Goal: Task Accomplishment & Management: Manage account settings

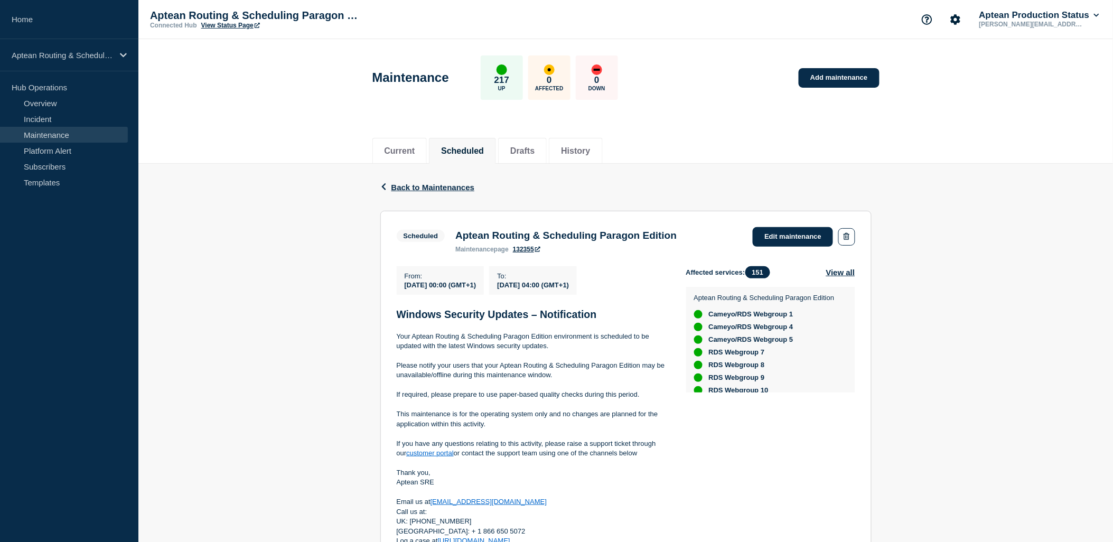
scroll to position [176, 0]
drag, startPoint x: 385, startPoint y: 191, endPoint x: 395, endPoint y: 179, distance: 15.8
click at [385, 191] on button "Back Back to Maintenances" at bounding box center [427, 187] width 95 height 9
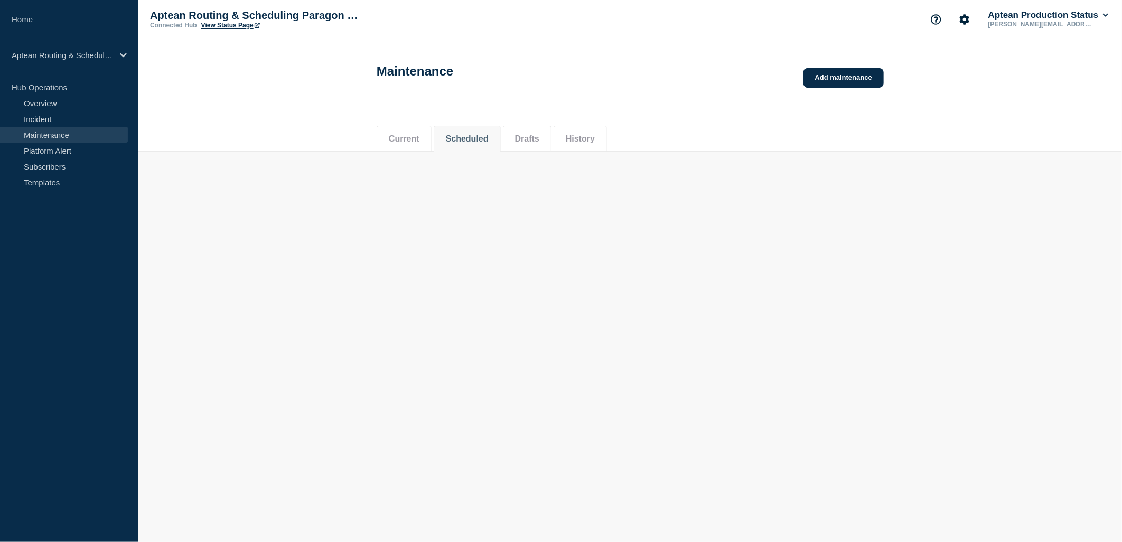
click at [410, 144] on button "Current" at bounding box center [404, 139] width 31 height 10
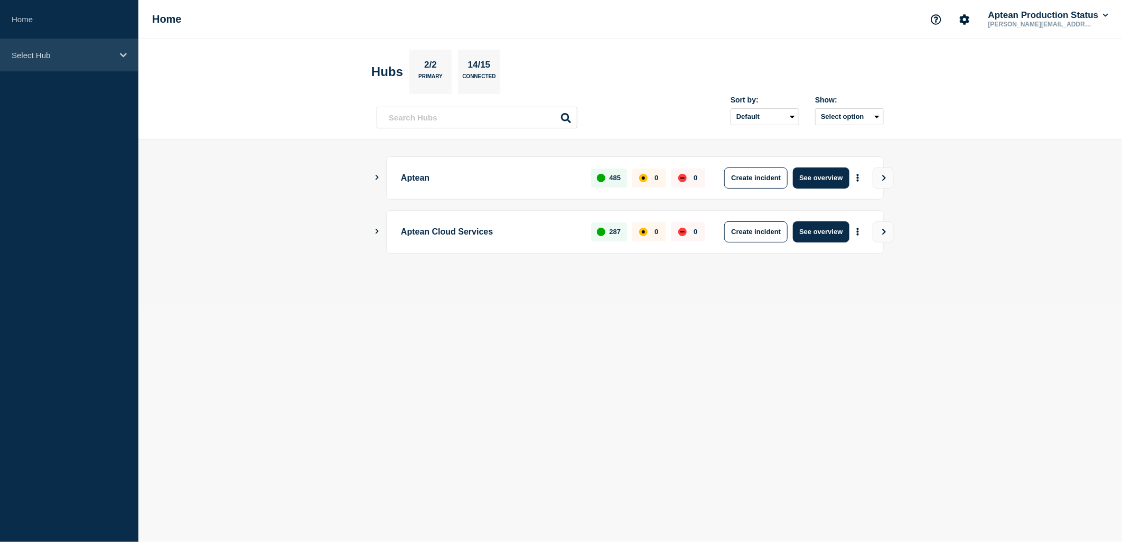
click at [112, 53] on p "Select Hub" at bounding box center [62, 55] width 101 height 9
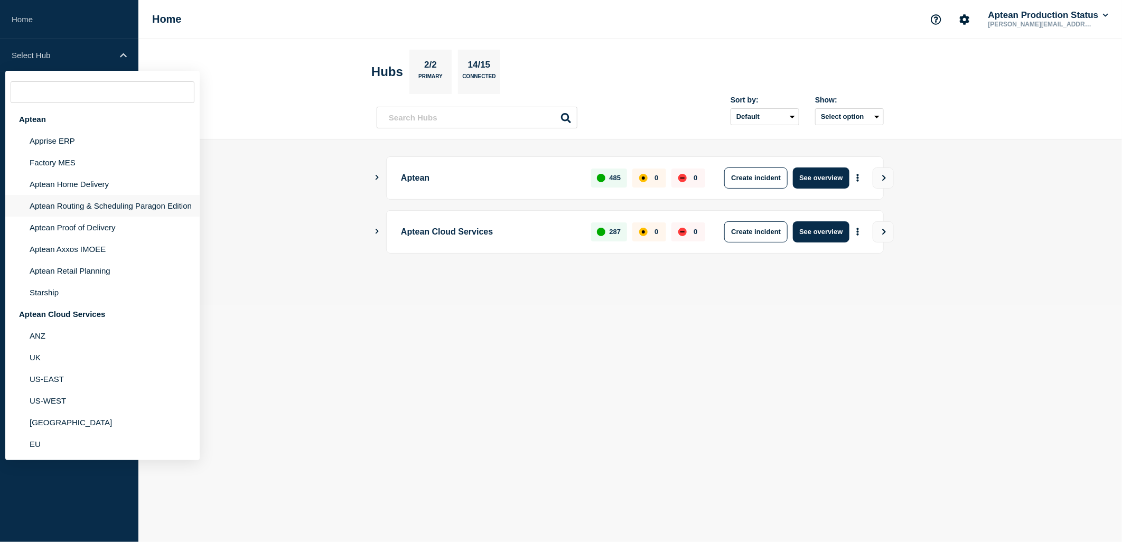
click at [102, 202] on li "Aptean Routing & Scheduling Paragon Edition" at bounding box center [102, 206] width 194 height 22
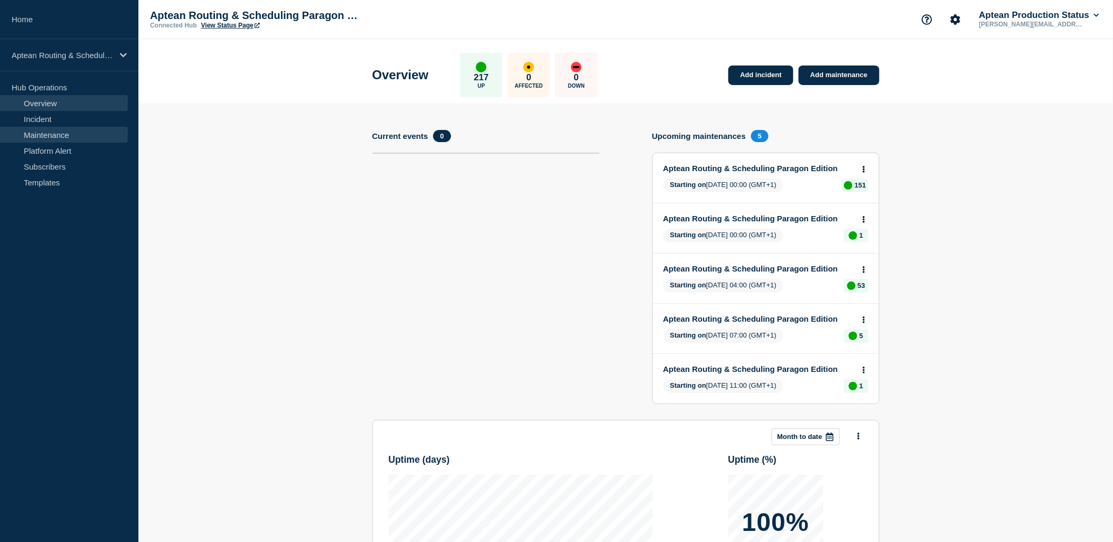
click at [35, 130] on link "Maintenance" at bounding box center [64, 135] width 128 height 16
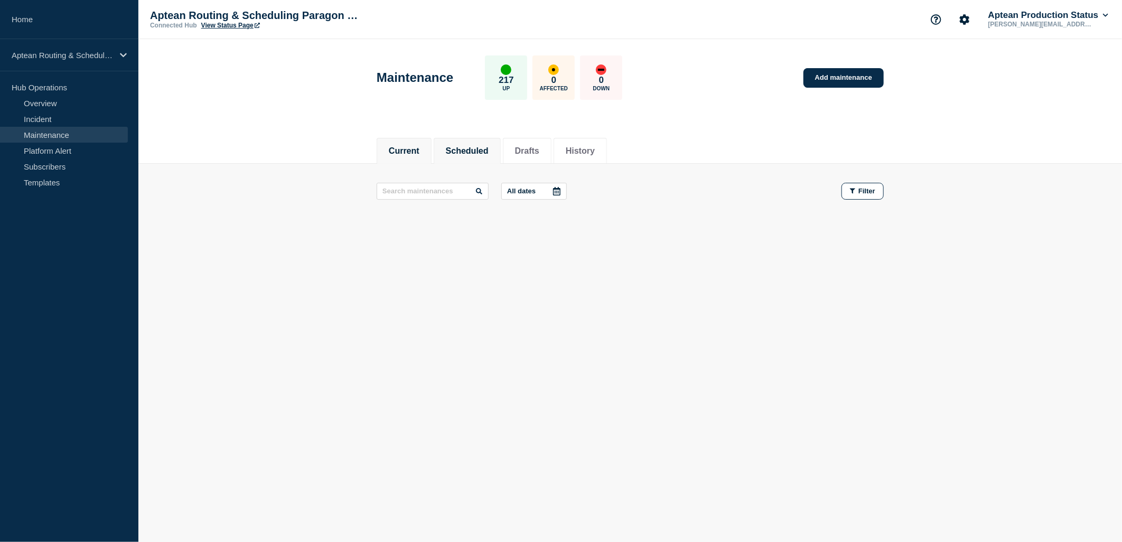
click at [461, 152] on button "Scheduled" at bounding box center [467, 151] width 43 height 10
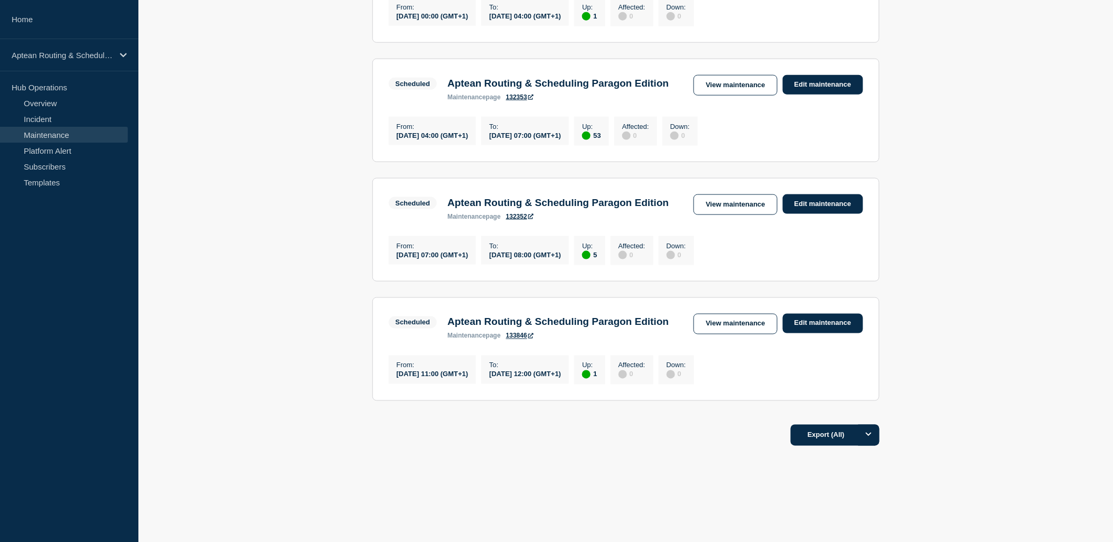
scroll to position [486, 0]
click at [825, 314] on link "Edit maintenance" at bounding box center [823, 324] width 80 height 20
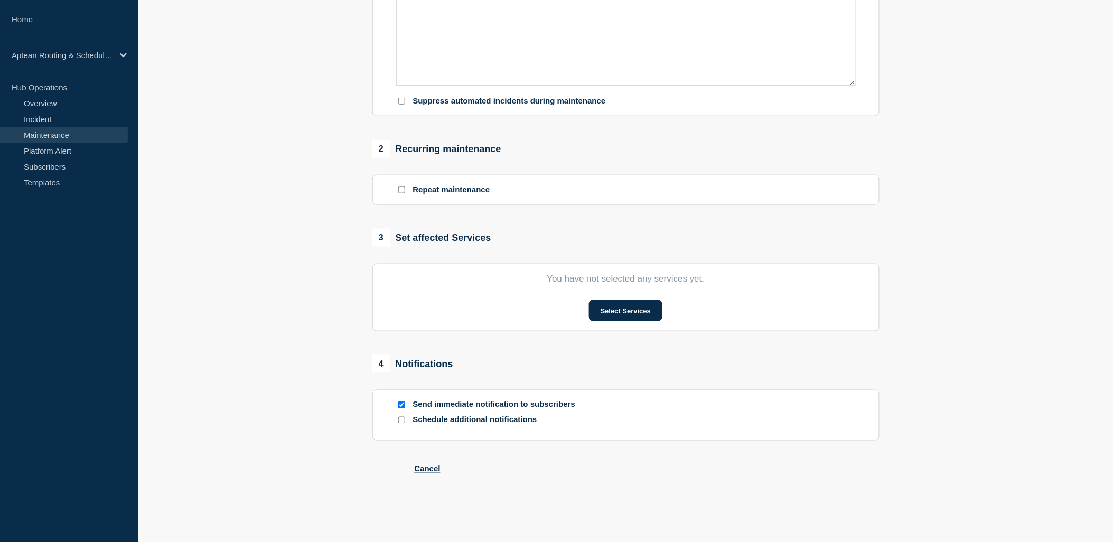
scroll to position [314, 0]
type input "Aptean Routing & Scheduling Paragon Edition"
type input "[DATE]"
type input "11:00"
type input "[DATE]"
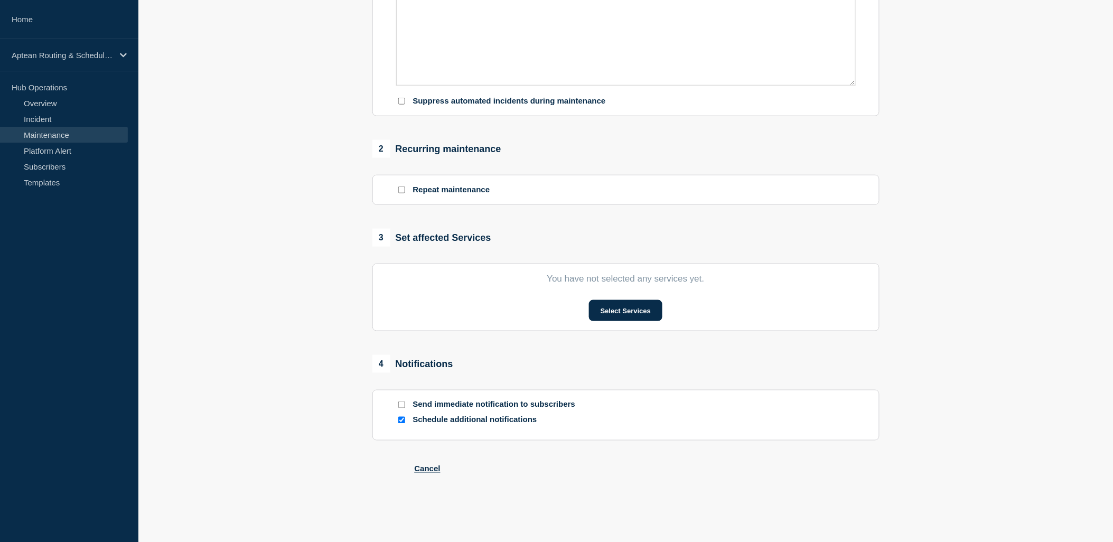
type input "12:00"
checkbox input "false"
checkbox input "true"
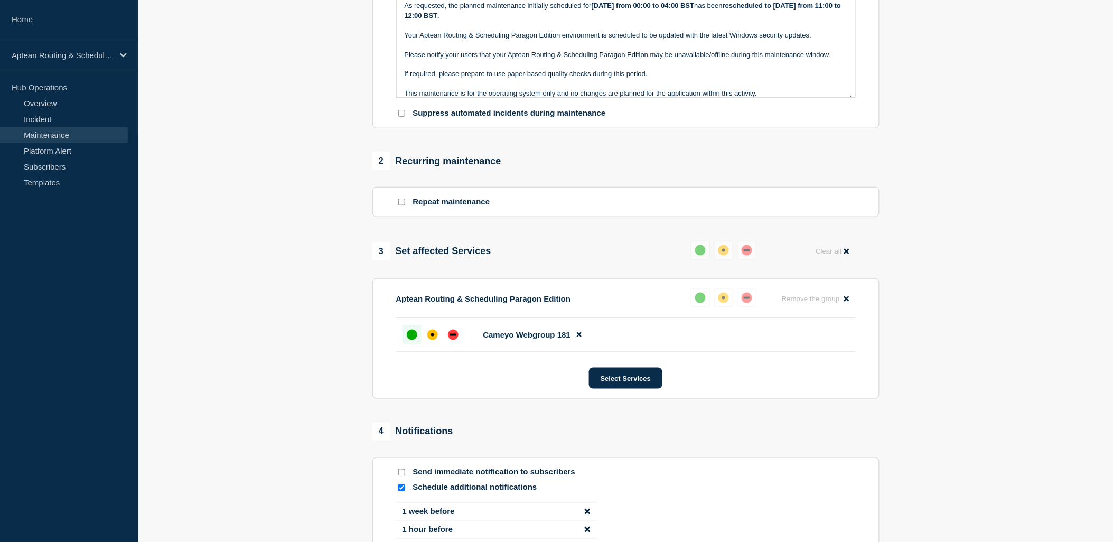
scroll to position [345, 0]
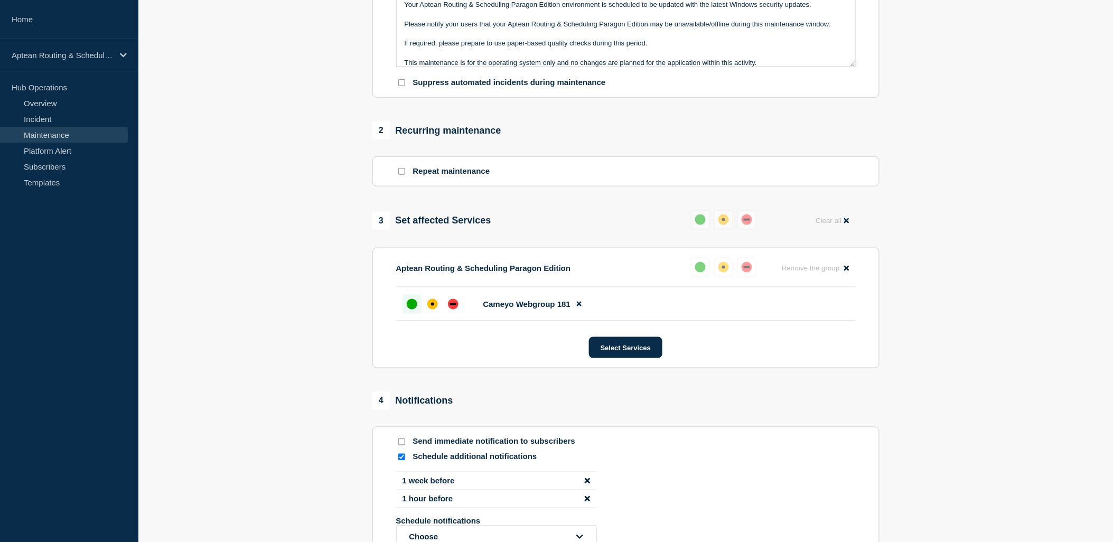
click at [403, 445] on input "Send immediate notification to subscribers" at bounding box center [401, 441] width 7 height 7
checkbox input "true"
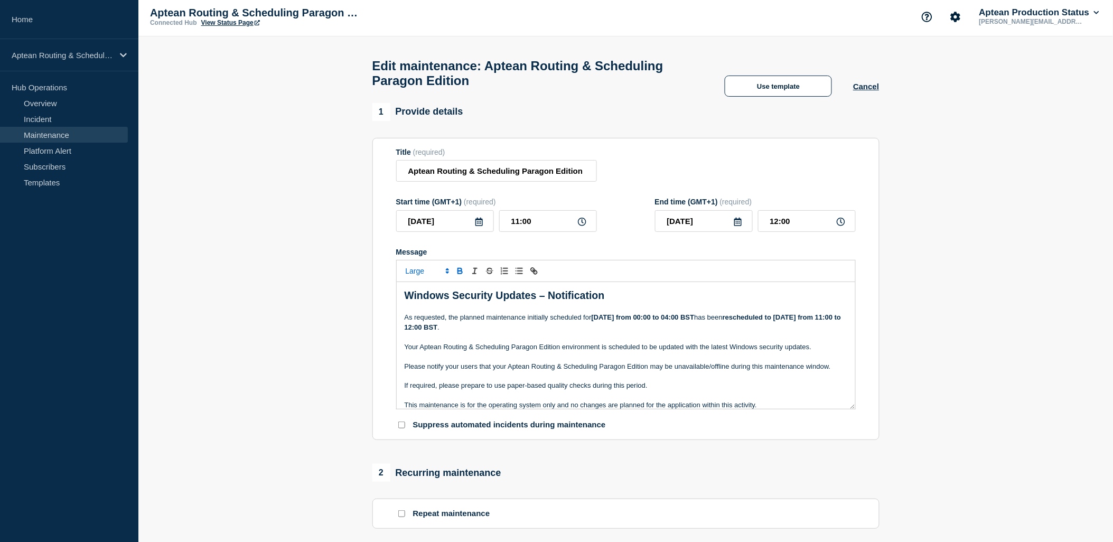
scroll to position [0, 0]
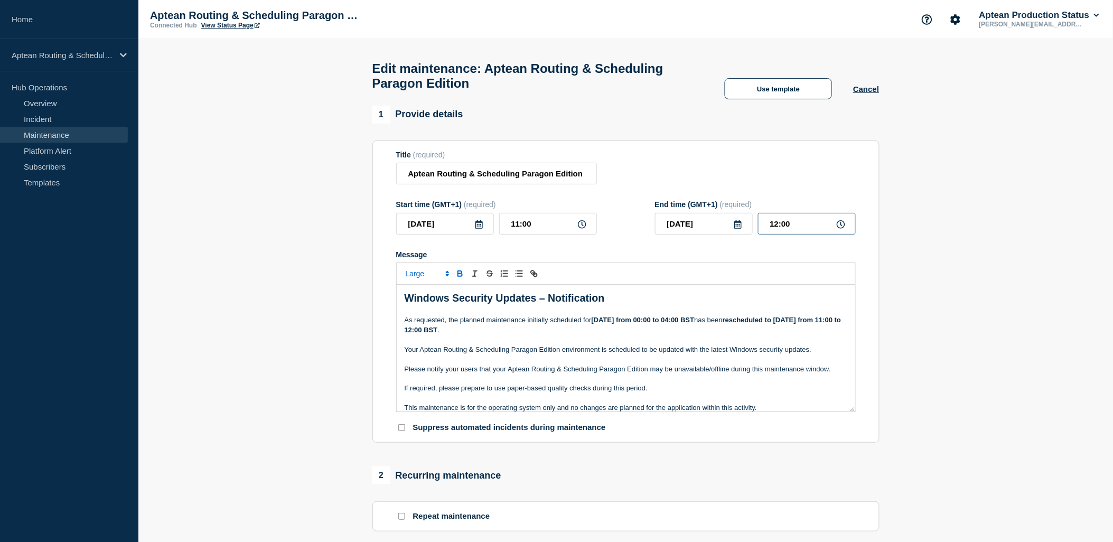
click at [818, 234] on input "12:00" at bounding box center [807, 224] width 98 height 22
click at [842, 229] on icon at bounding box center [841, 224] width 8 height 8
click at [778, 229] on input "12:00" at bounding box center [807, 224] width 98 height 22
type input "13:00"
click at [709, 177] on div "Title (required) Aptean [PERSON_NAME] & Scheduling Paragon Edition" at bounding box center [626, 168] width 460 height 34
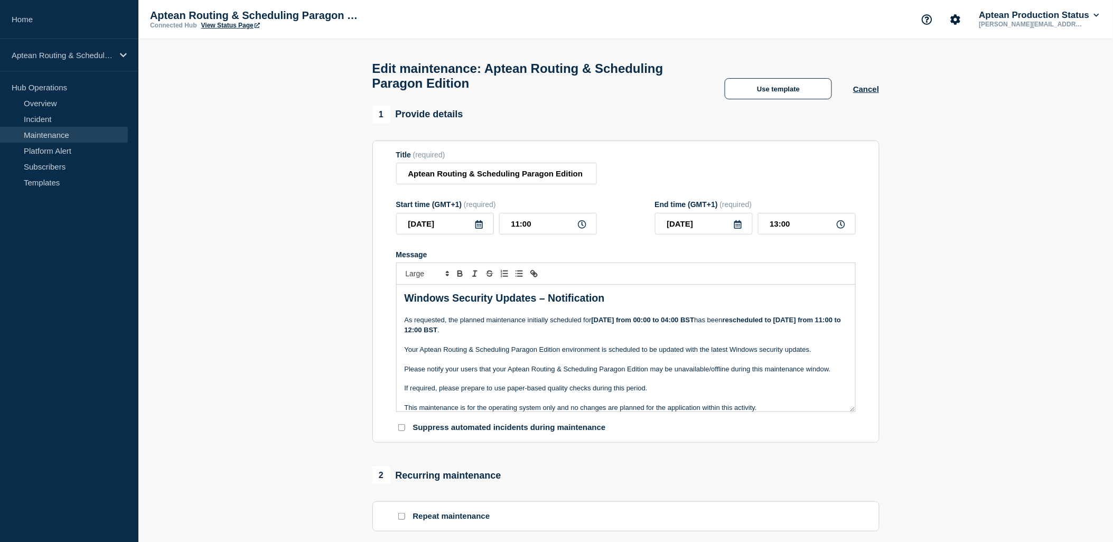
click at [502, 343] on p "Message" at bounding box center [626, 340] width 443 height 10
click at [745, 380] on p "Message" at bounding box center [626, 379] width 443 height 10
drag, startPoint x: 593, startPoint y: 325, endPoint x: 609, endPoint y: 328, distance: 16.0
click at [609, 328] on p "As requested, the planned maintenance initially scheduled for [DATE] from 00:00…" at bounding box center [626, 325] width 443 height 20
click at [619, 344] on p "Message" at bounding box center [626, 340] width 443 height 10
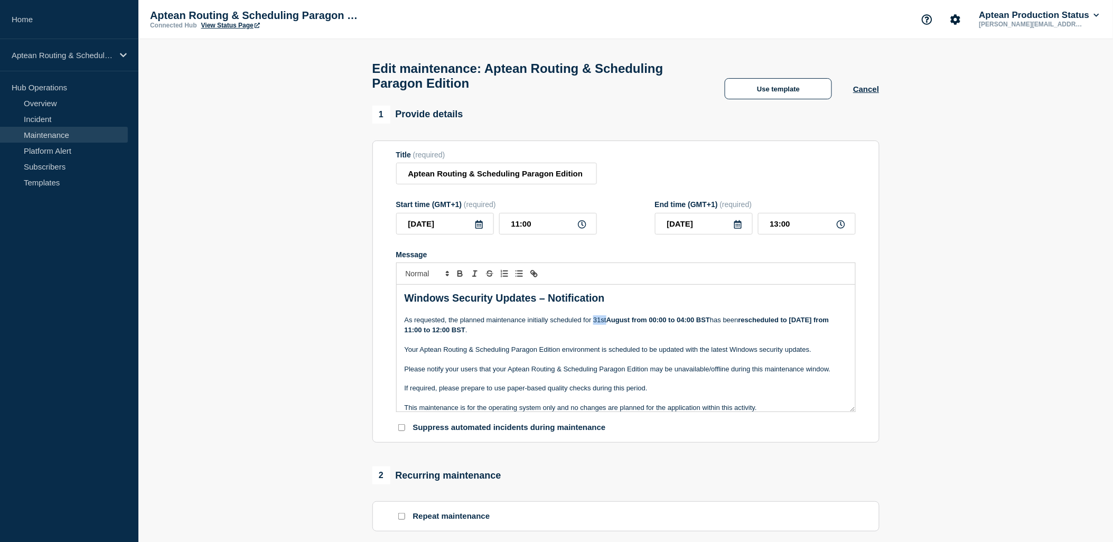
drag, startPoint x: 606, startPoint y: 330, endPoint x: 593, endPoint y: 329, distance: 12.7
click at [593, 329] on p "As requested, the planned maintenance initially scheduled for [DATE] from 00:00…" at bounding box center [626, 325] width 443 height 20
click at [600, 335] on p "As requested, the planned maintenance initially scheduled for [DATE] from 00:00…" at bounding box center [626, 325] width 443 height 20
click at [593, 332] on p "As requested, the planned maintenance initially scheduled for [DATE] from 00:00…" at bounding box center [626, 325] width 443 height 20
click at [594, 324] on strong "31st" at bounding box center [599, 320] width 14 height 8
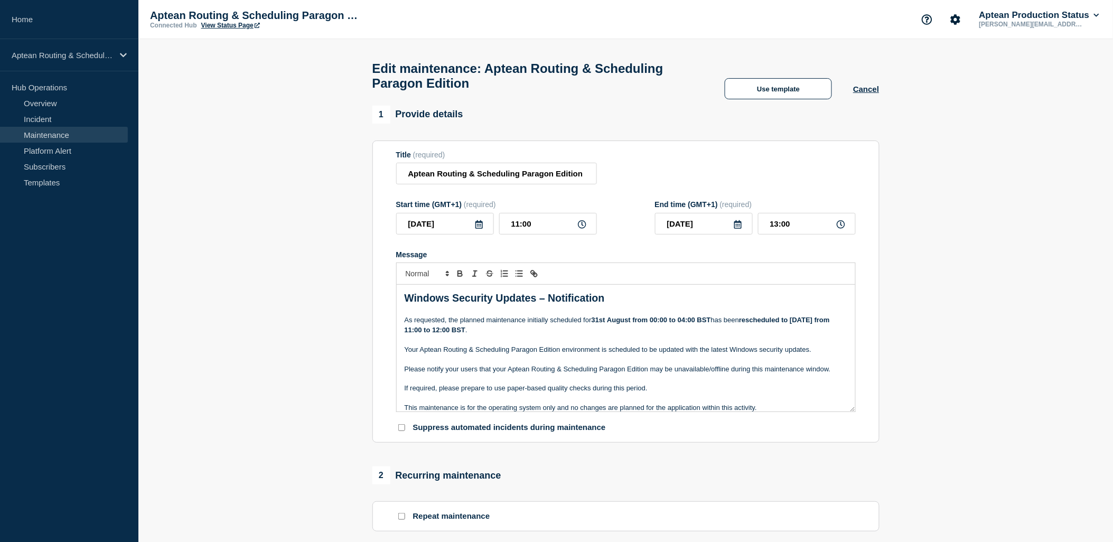
click at [492, 335] on p "As requested, the planned maintenance initially scheduled for [DATE] from 00:00…" at bounding box center [626, 325] width 443 height 20
click at [493, 333] on strong "rescheduled to [DATE] from 11:00 to 12:00 BST" at bounding box center [618, 324] width 427 height 17
click at [542, 373] on p "Please notify your users that your Aptean Routing & Scheduling Paragon Edition …" at bounding box center [626, 369] width 443 height 10
click at [610, 381] on p "Message" at bounding box center [626, 379] width 443 height 10
click at [560, 374] on p "Please notify your users that your Aptean Routing & Scheduling Paragon Edition …" at bounding box center [626, 369] width 443 height 10
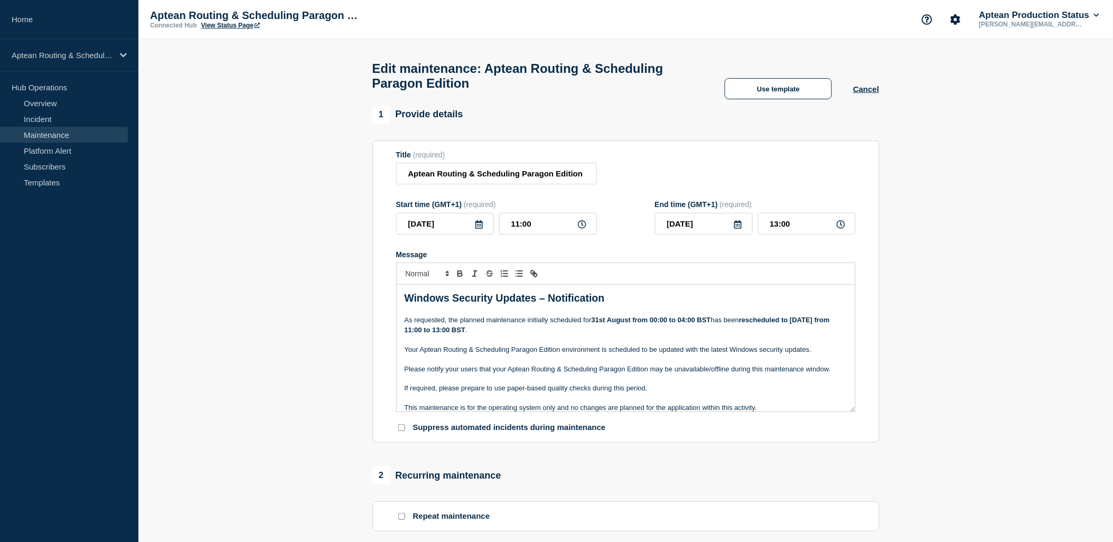
click at [689, 364] on p "Message" at bounding box center [626, 359] width 443 height 10
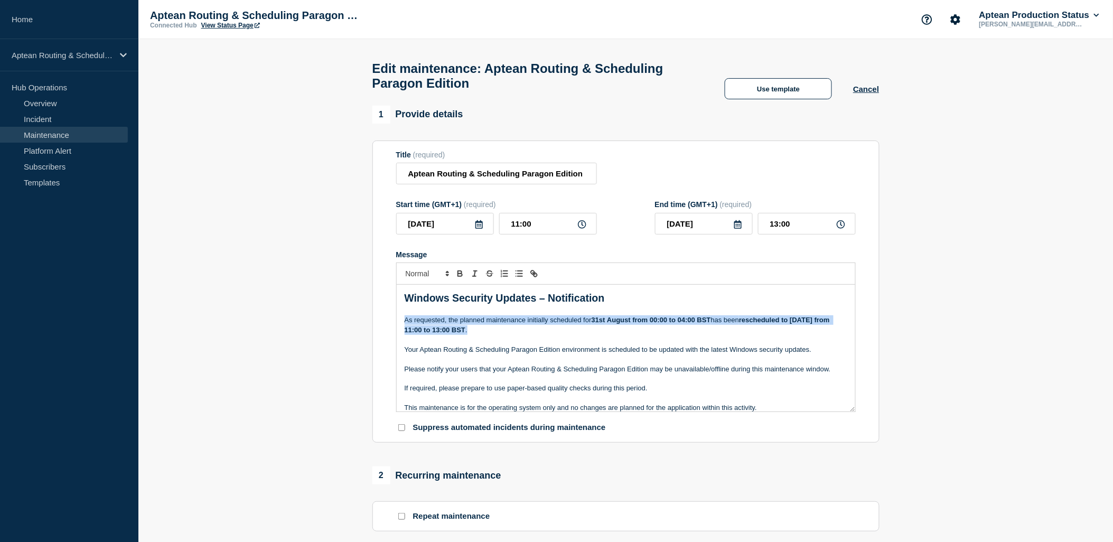
drag, startPoint x: 403, startPoint y: 328, endPoint x: 539, endPoint y: 336, distance: 136.1
click at [539, 336] on div "Windows Security Updates – Notification As requested, the planned maintenance i…" at bounding box center [626, 348] width 459 height 127
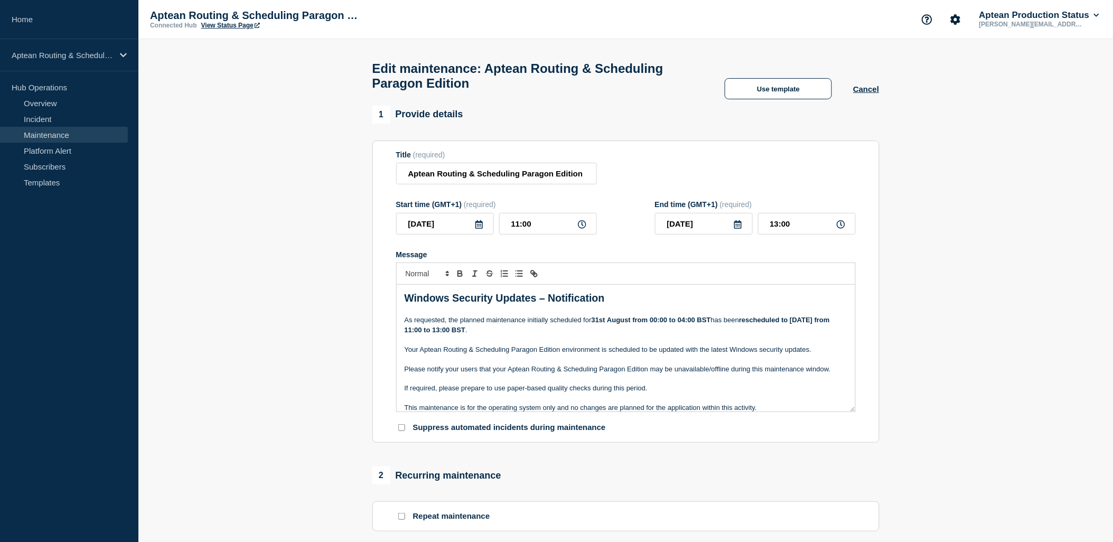
click at [526, 354] on p "Your Aptean Routing & Scheduling Paragon Edition environment is scheduled to be…" at bounding box center [626, 350] width 443 height 10
click at [520, 335] on p "As requested, the planned maintenance initially scheduled for [DATE] from 00:00…" at bounding box center [626, 325] width 443 height 20
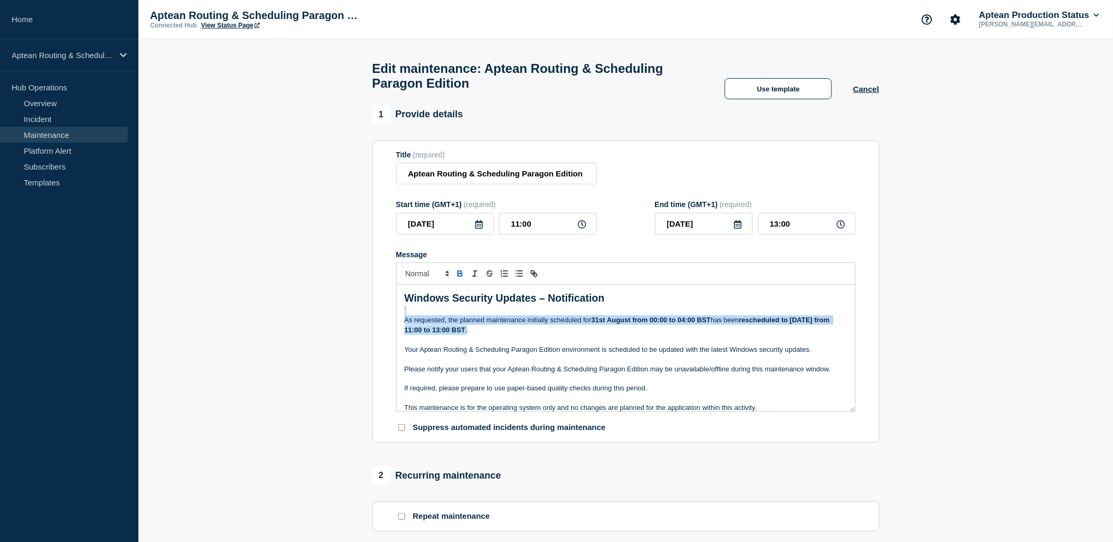
drag, startPoint x: 532, startPoint y: 338, endPoint x: 404, endPoint y: 319, distance: 129.8
click at [404, 319] on div "Windows Security Updates – Notification As requested, the planned maintenance i…" at bounding box center [626, 348] width 459 height 127
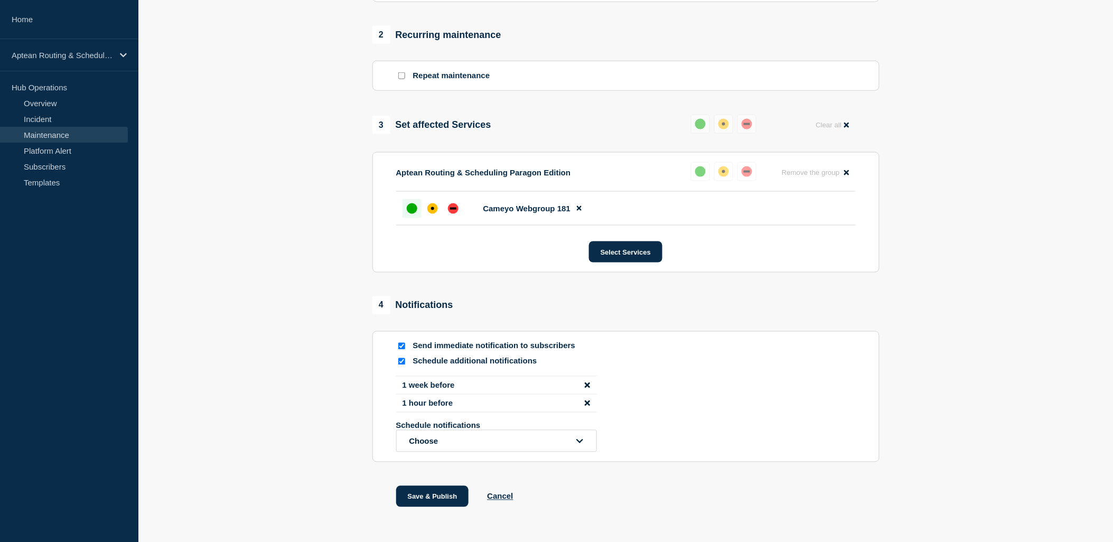
scroll to position [481, 0]
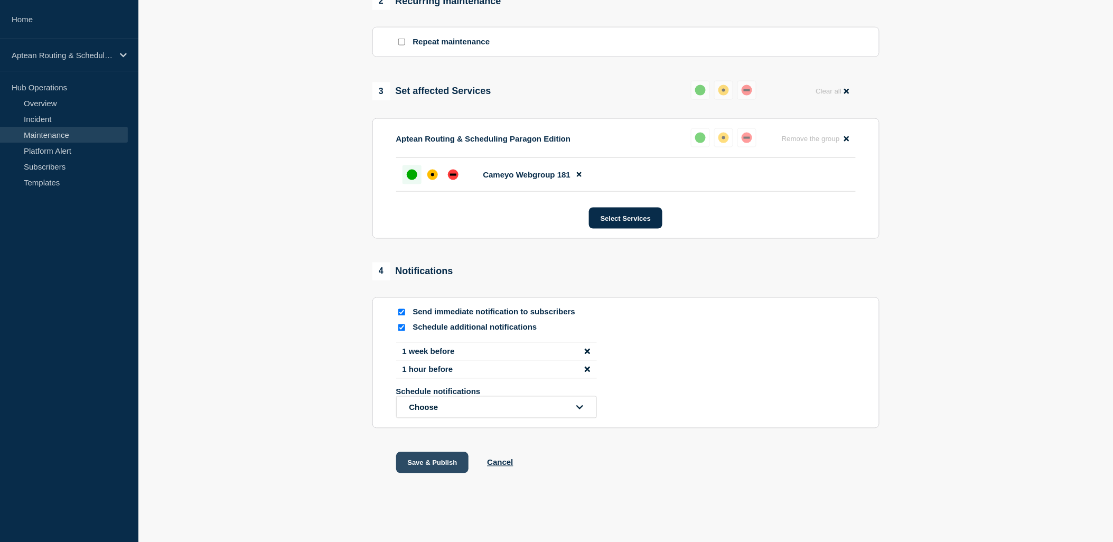
click at [434, 467] on button "Save & Publish" at bounding box center [432, 462] width 73 height 21
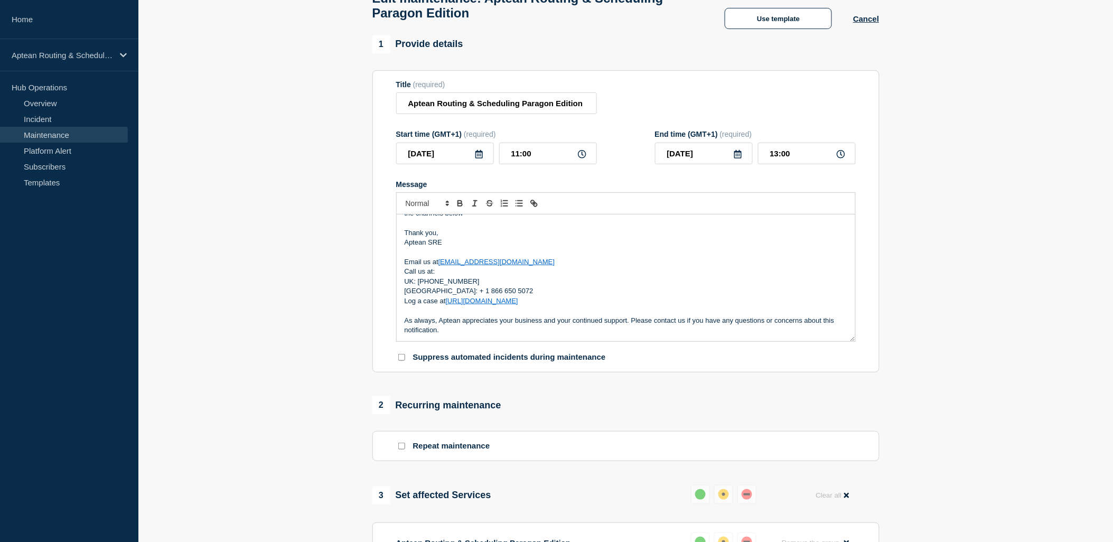
scroll to position [32, 0]
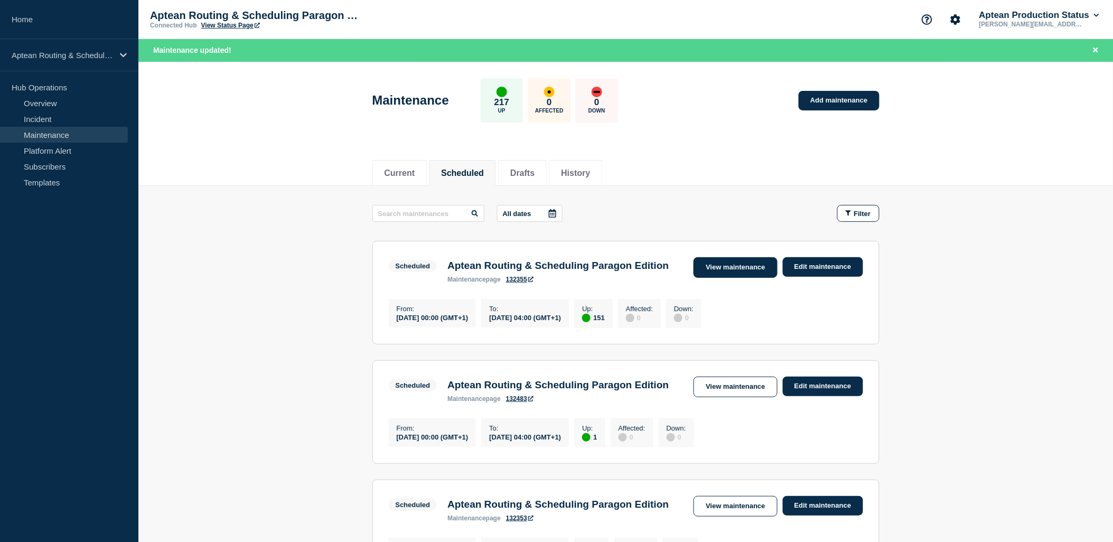
click at [736, 268] on link "View maintenance" at bounding box center [735, 267] width 83 height 21
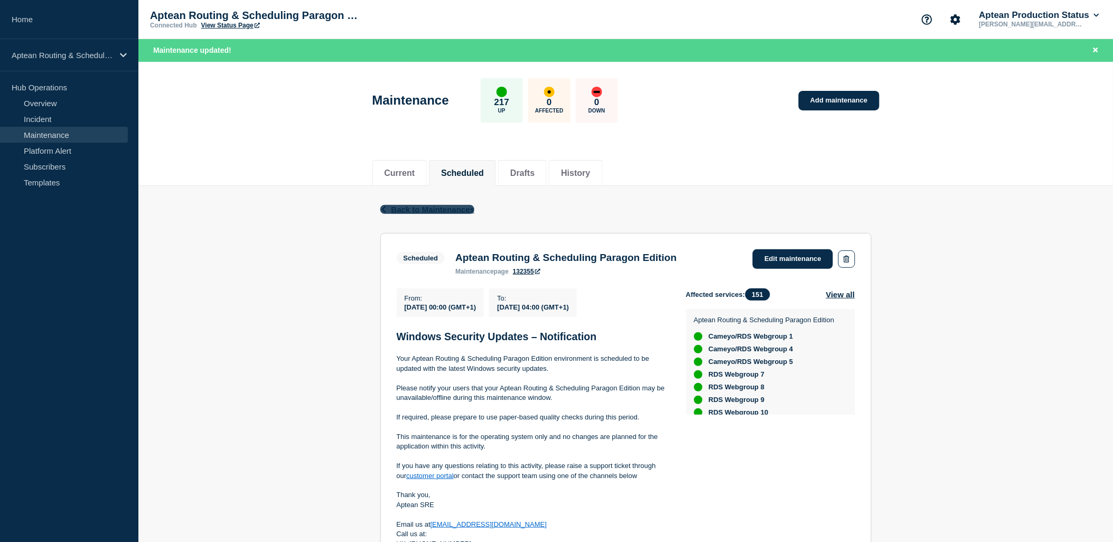
click at [392, 209] on span "Back to Maintenances" at bounding box center [432, 209] width 83 height 9
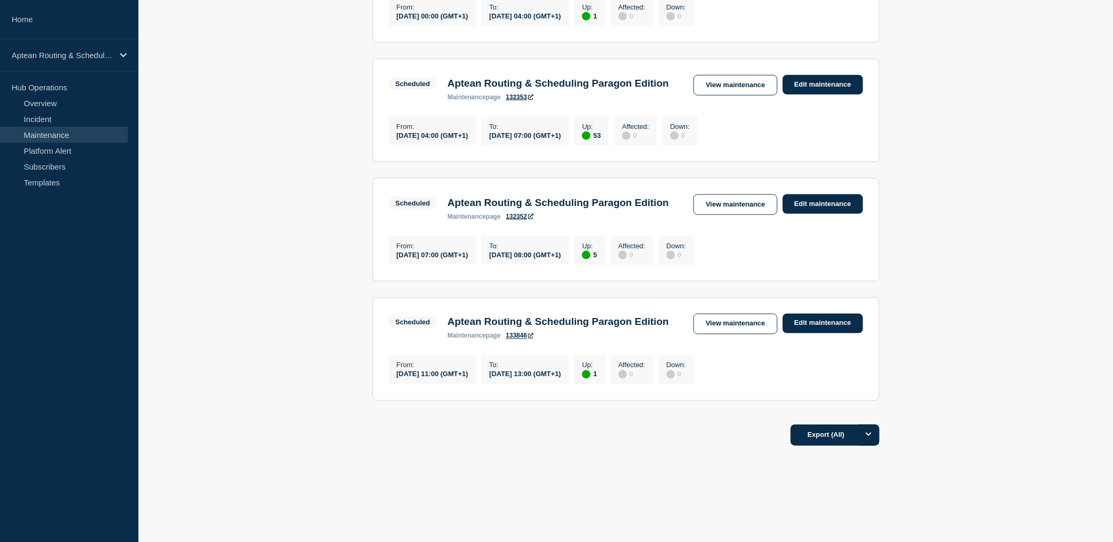
scroll to position [486, 0]
click at [749, 314] on link "View maintenance" at bounding box center [735, 324] width 83 height 21
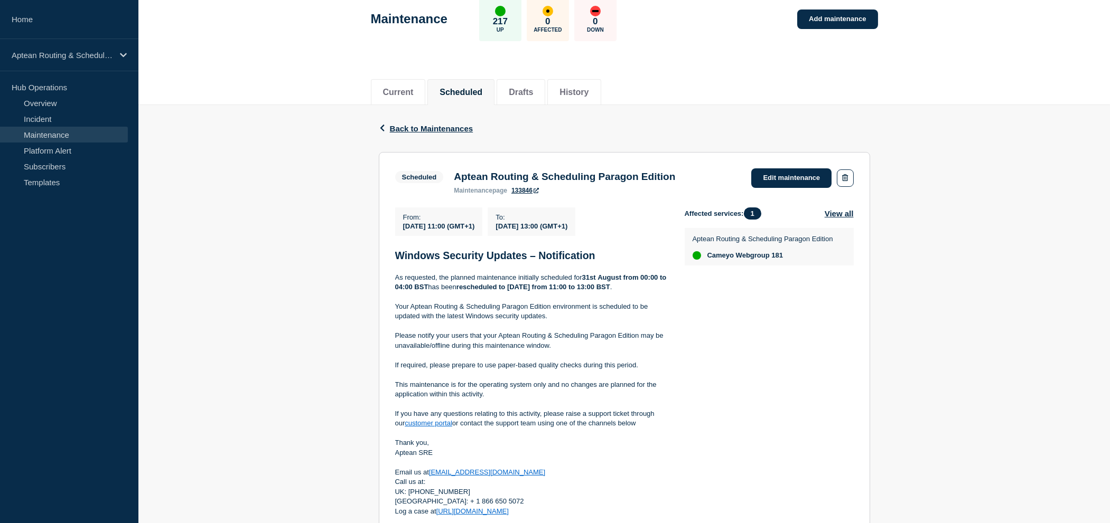
scroll to position [59, 0]
